Goal: Find specific fact: Find specific page/section

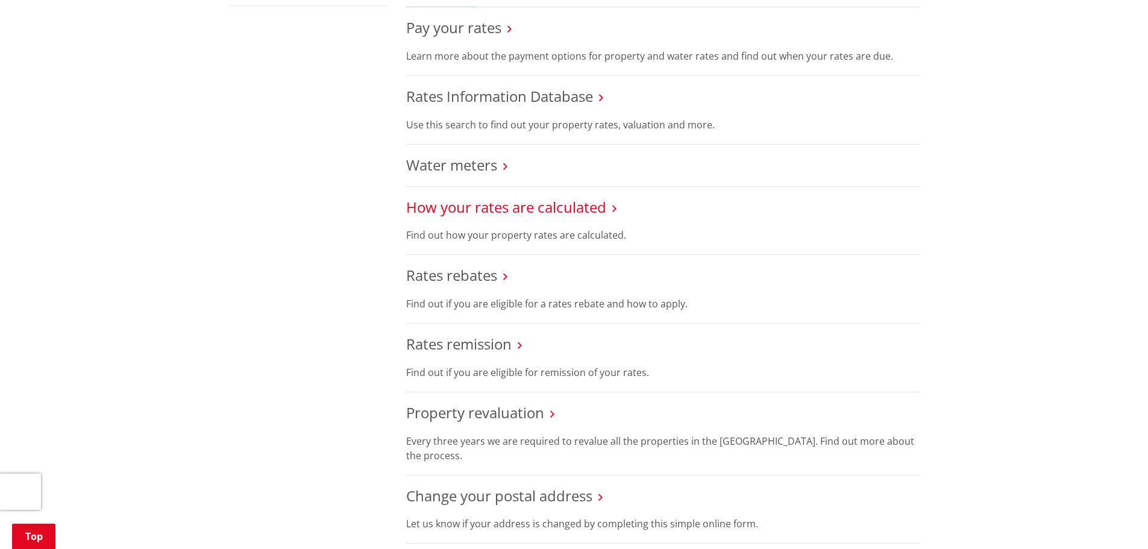
scroll to position [482, 0]
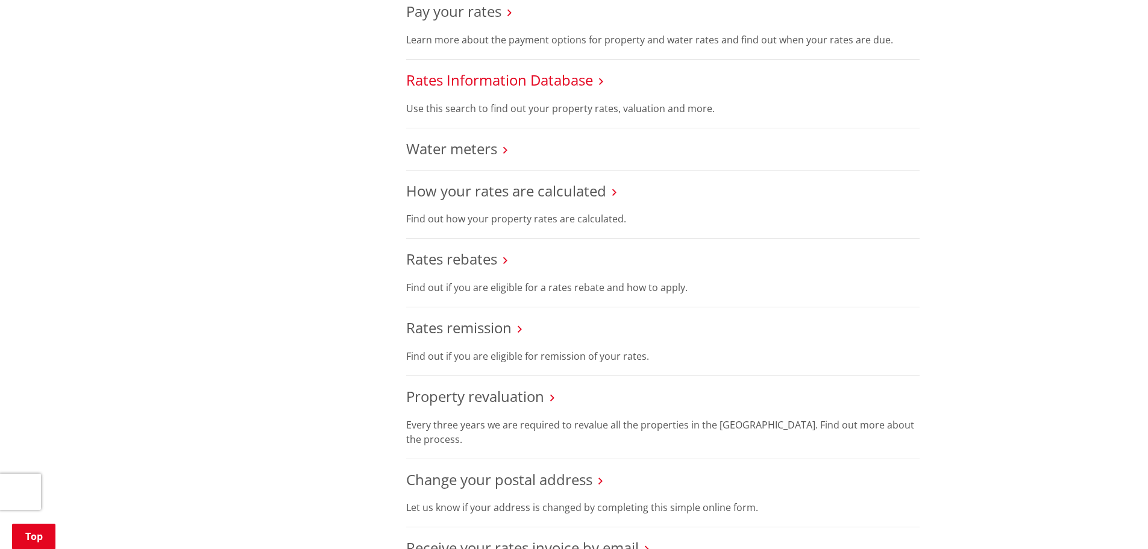
click at [551, 80] on link "Rates Information Database" at bounding box center [499, 80] width 187 height 20
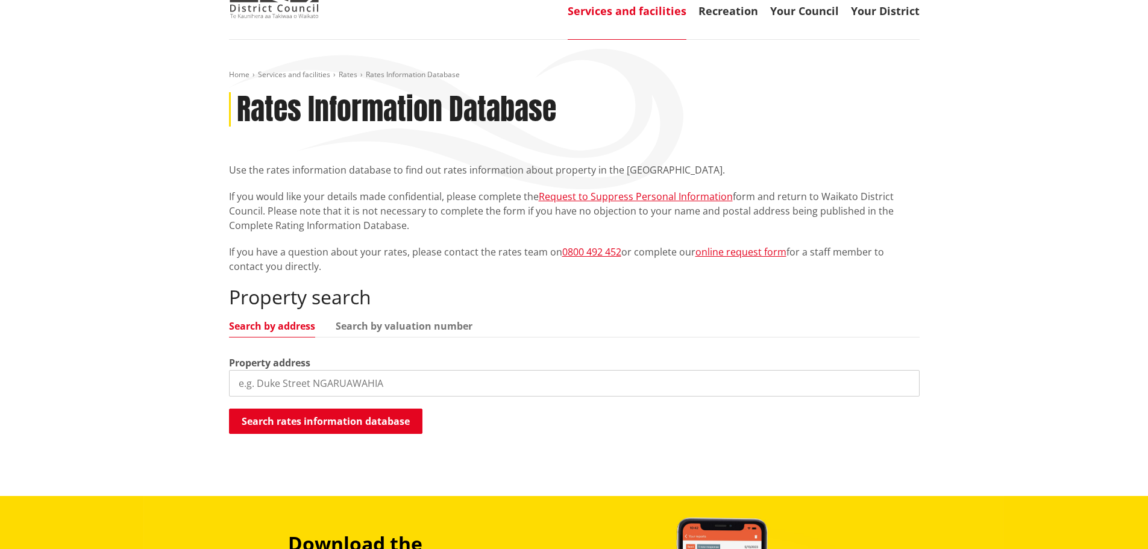
scroll to position [181, 0]
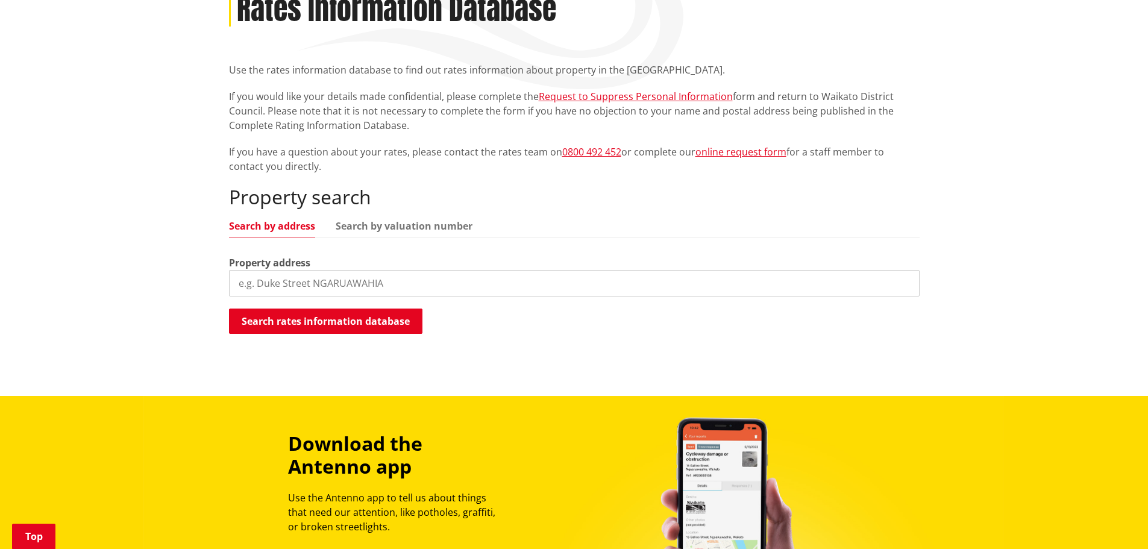
click at [321, 274] on input "search" at bounding box center [574, 283] width 691 height 27
type input "9 karioi crescent"
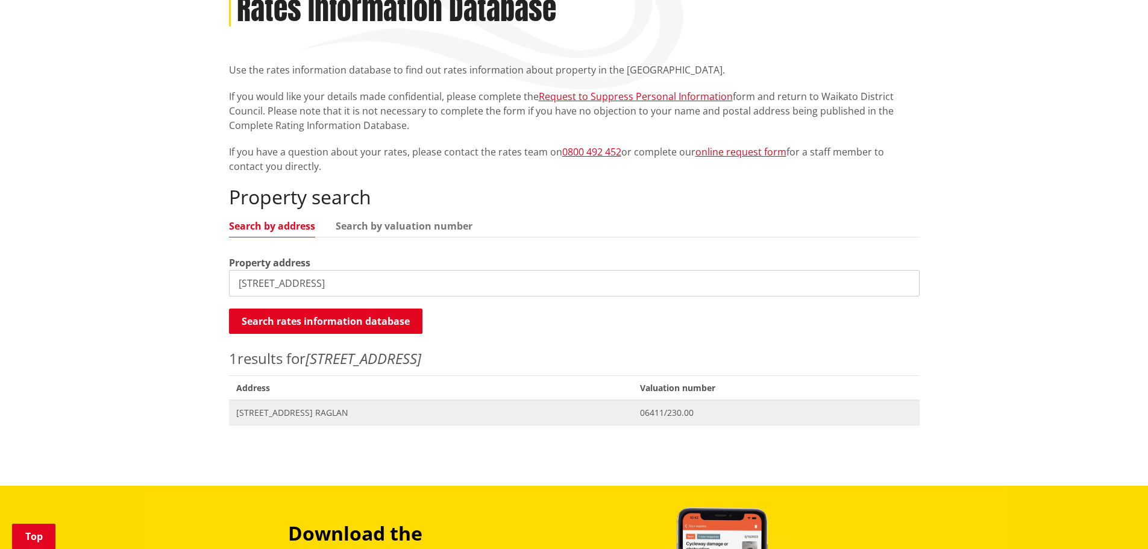
click at [301, 407] on span "9 Karioi Crescent RAGLAN" at bounding box center [430, 413] width 389 height 12
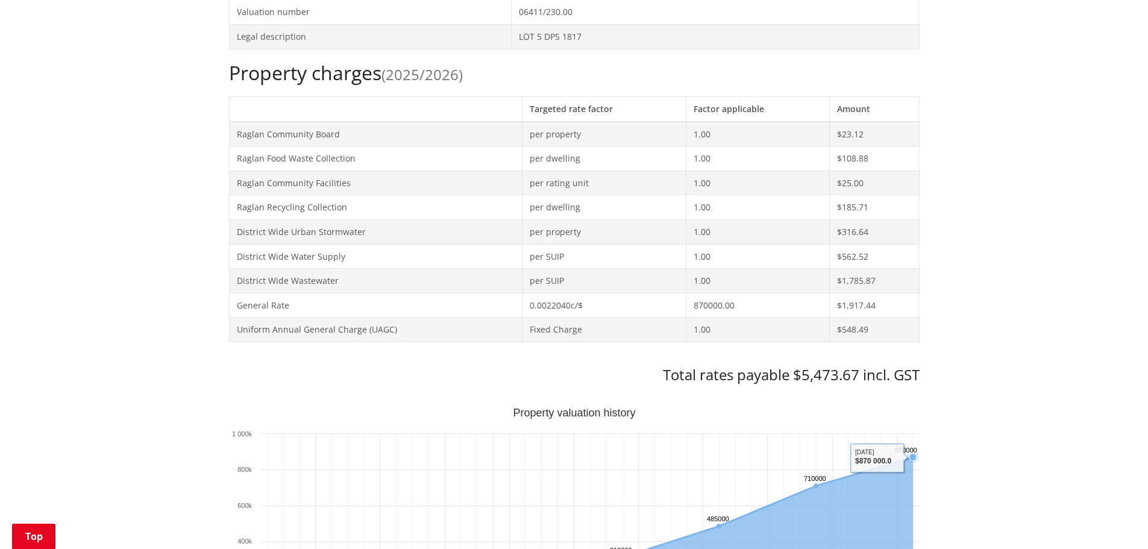
scroll to position [301, 0]
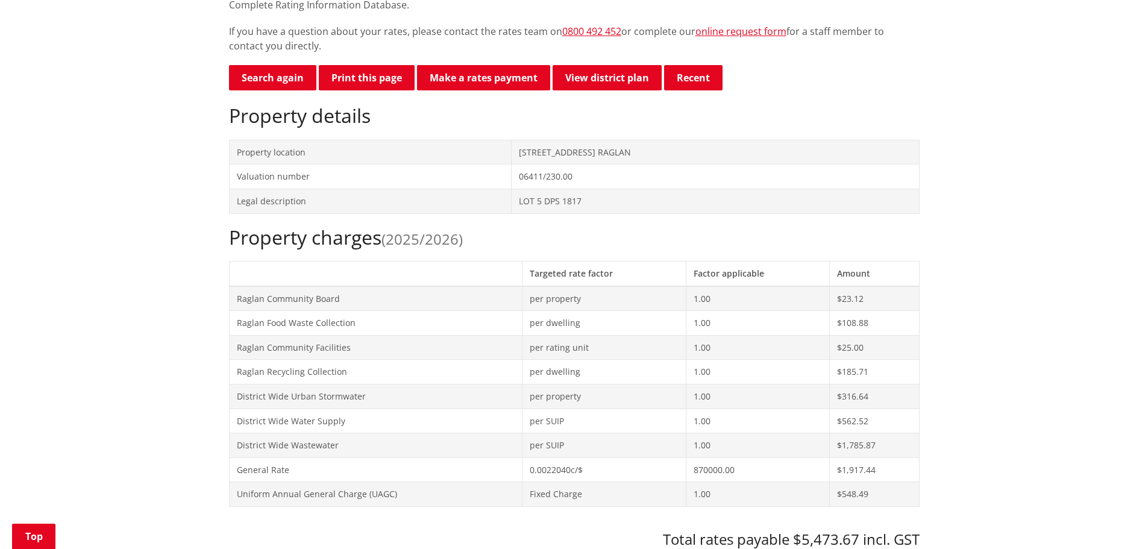
click at [390, 74] on button "Print this page" at bounding box center [367, 77] width 96 height 25
